Goal: Feedback & Contribution: Submit feedback/report problem

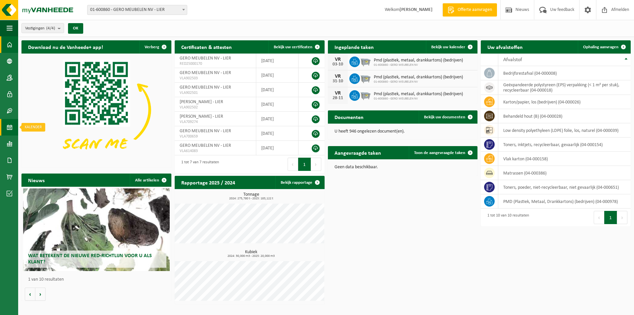
click at [5, 124] on link "Kalender" at bounding box center [9, 127] width 18 height 17
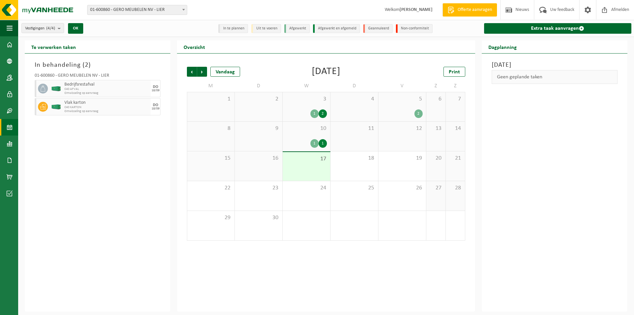
click at [299, 173] on div "17" at bounding box center [307, 166] width 48 height 29
click at [149, 93] on button "button" at bounding box center [146, 88] width 10 height 17
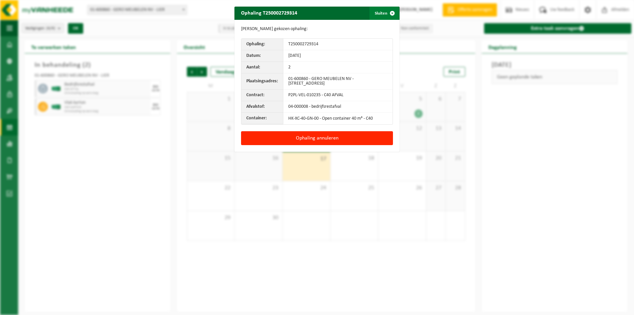
click at [387, 11] on span "button" at bounding box center [392, 13] width 13 height 13
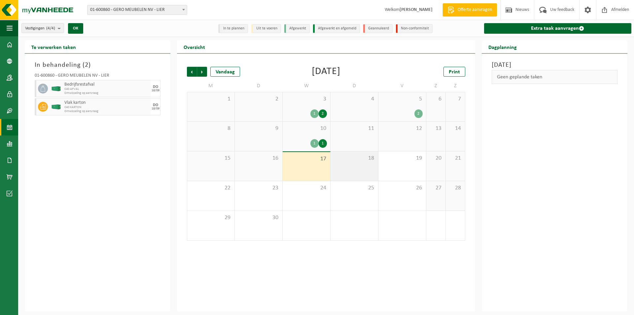
click at [349, 163] on div "18" at bounding box center [355, 165] width 48 height 29
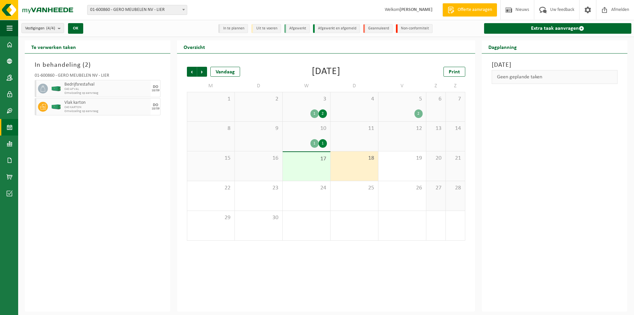
click at [319, 163] on div "17" at bounding box center [307, 166] width 48 height 29
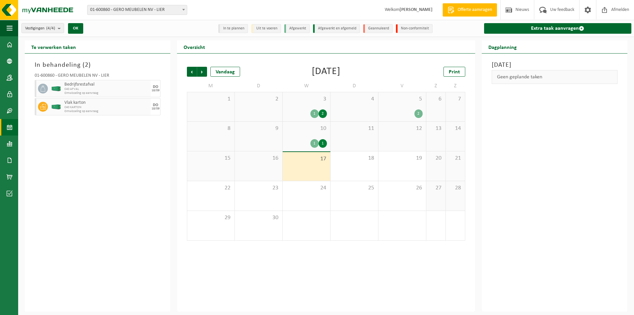
click at [219, 102] on span "1" at bounding box center [211, 98] width 41 height 7
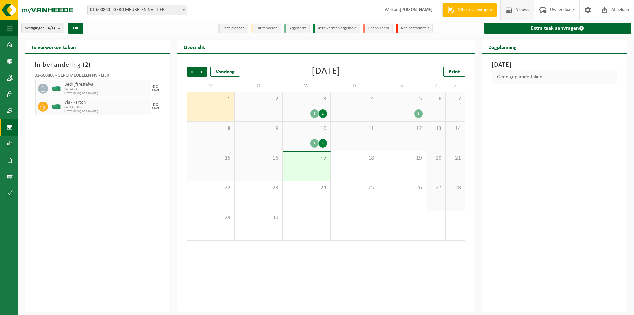
click at [515, 11] on span "Nieuws" at bounding box center [522, 9] width 17 height 19
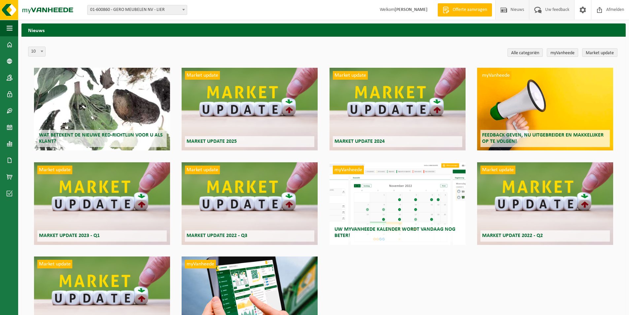
click at [555, 9] on span "Uw feedback" at bounding box center [557, 9] width 27 height 19
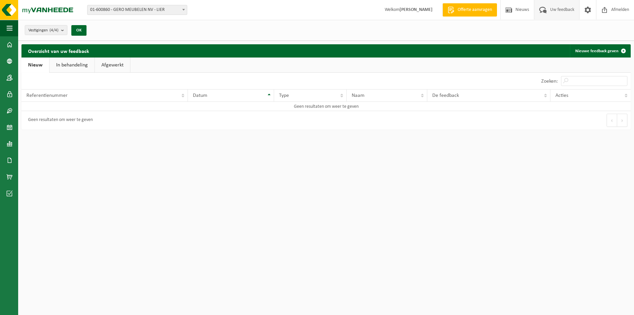
click at [399, 10] on span "Welkom Theo Peeters" at bounding box center [408, 9] width 61 height 19
click at [583, 49] on link "Nieuwe feedback geven" at bounding box center [600, 50] width 60 height 13
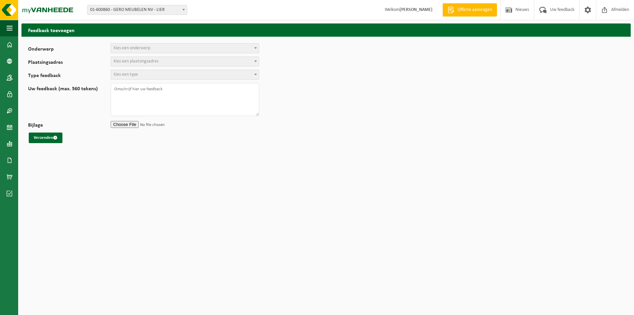
select select
